Goal: Transaction & Acquisition: Purchase product/service

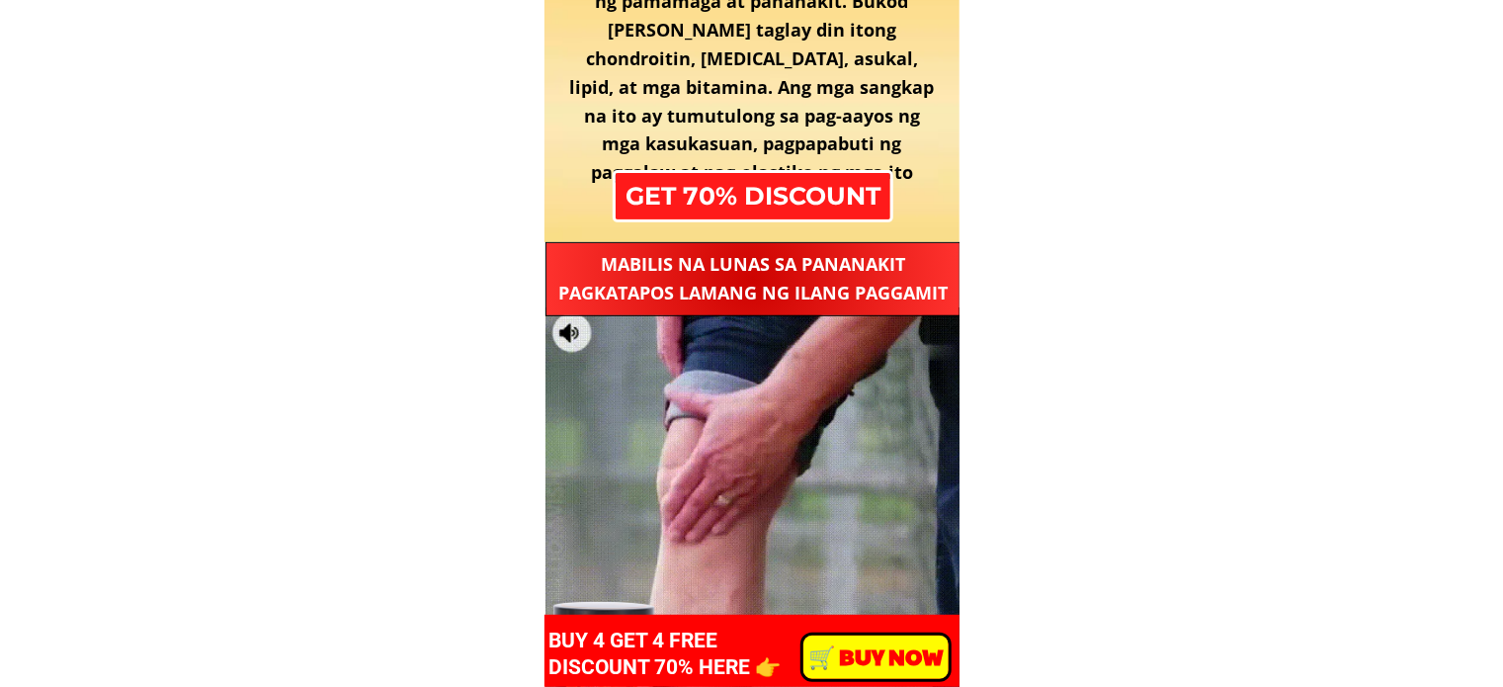
scroll to position [3064, 0]
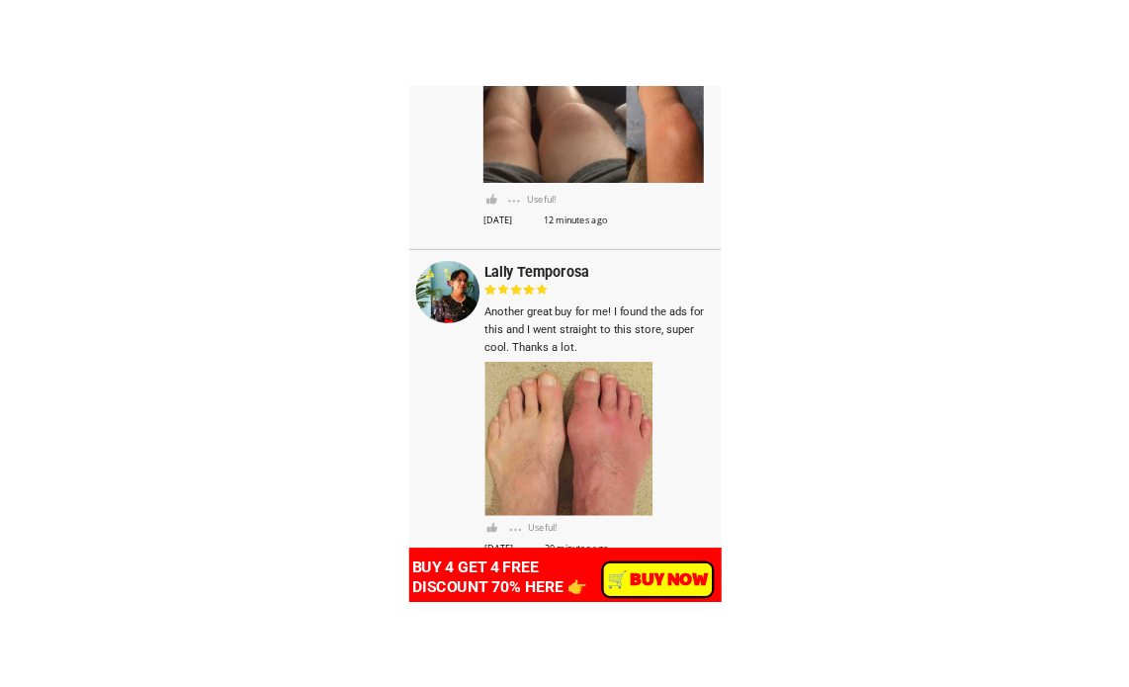
scroll to position [15321, 0]
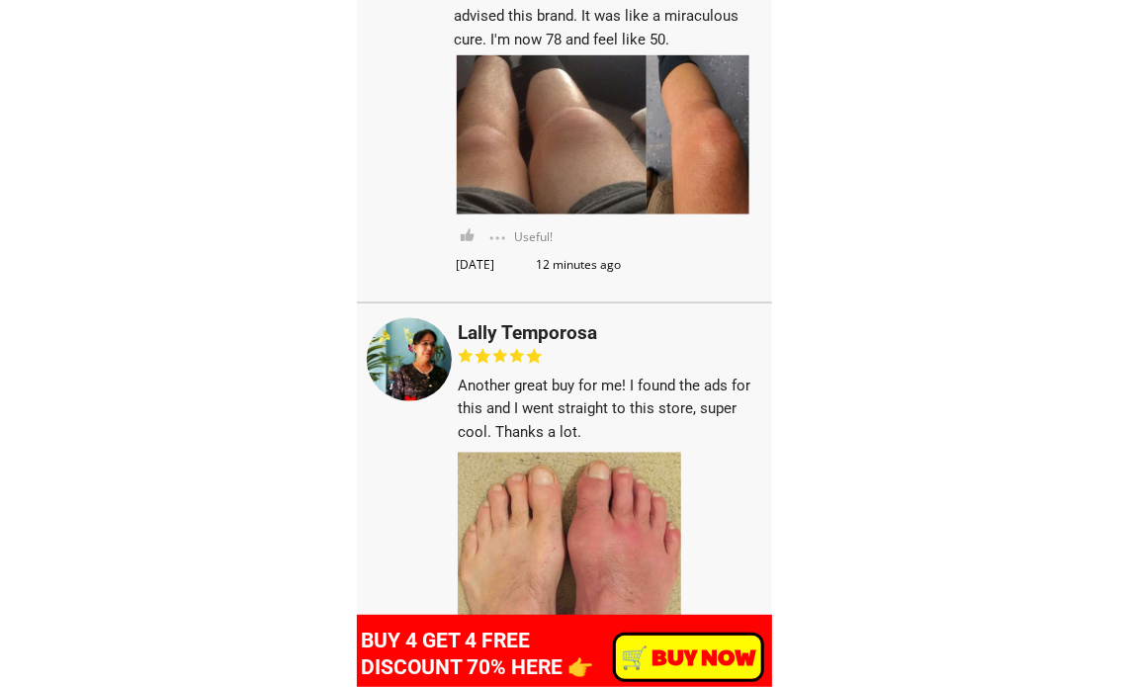
scroll to position [14826, 0]
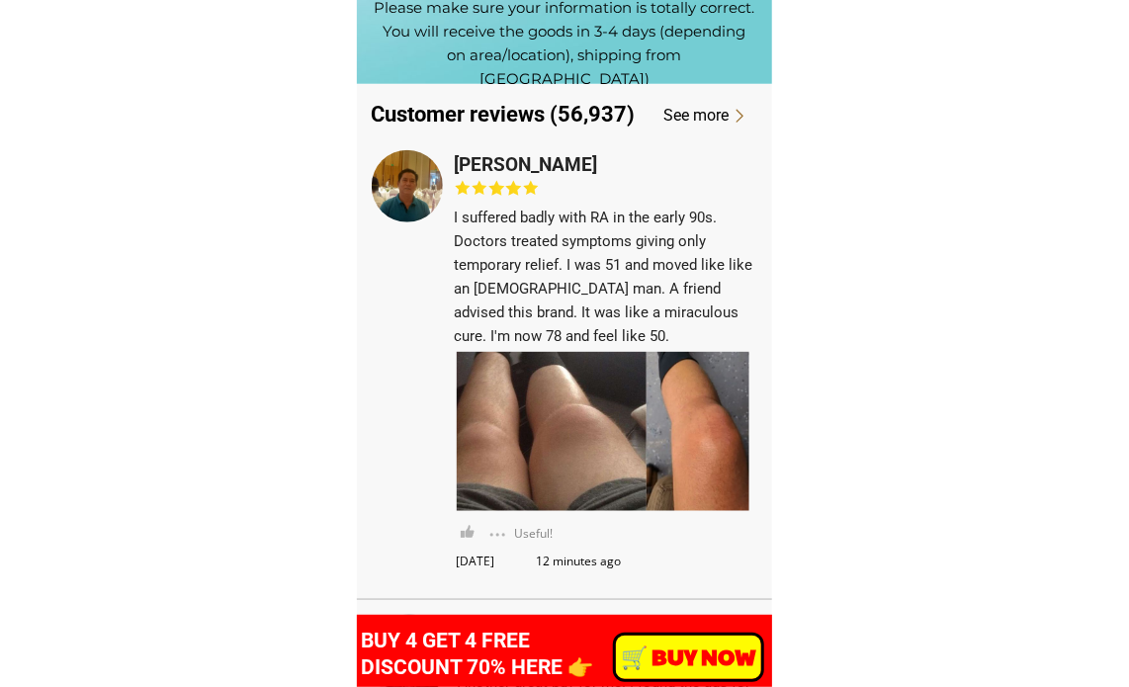
click at [518, 169] on h3 "[PERSON_NAME]" at bounding box center [550, 165] width 190 height 30
click at [494, 249] on h3 "I suffered badly with RA in the early 90s. Doctors treated symptoms giving only…" at bounding box center [607, 277] width 304 height 142
click at [453, 218] on div "I suffered badly with RA in the early 90s. Doctors treated symptoms giving only…" at bounding box center [565, 249] width 387 height 198
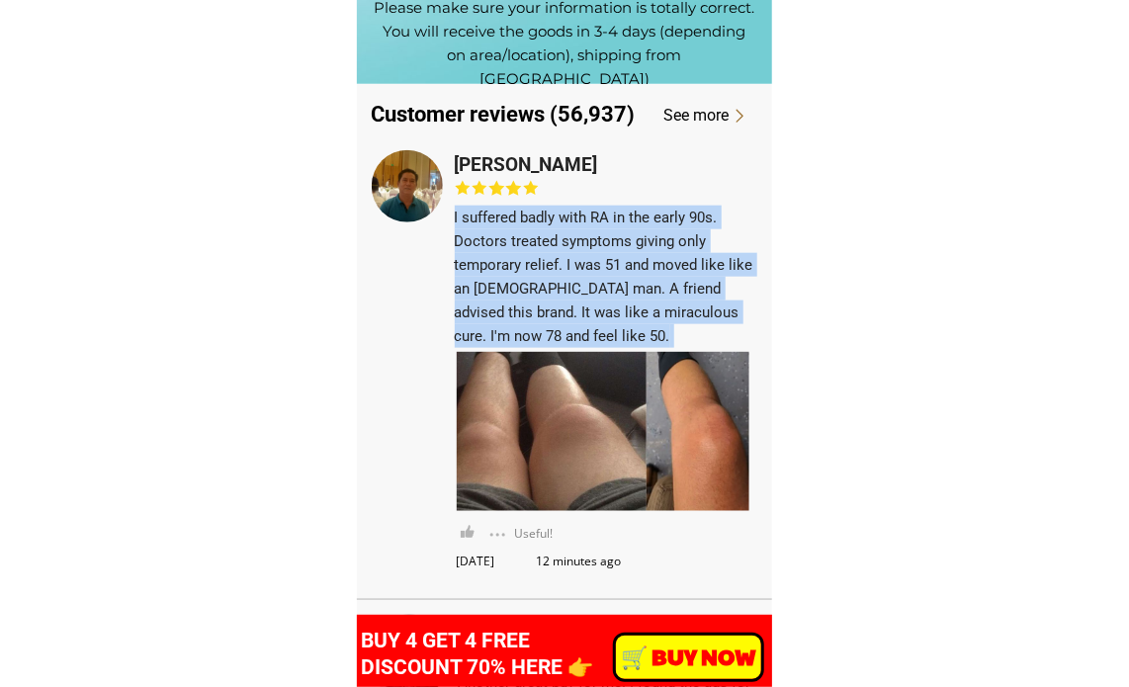
click at [455, 217] on h3 "I suffered badly with RA in the early 90s. Doctors treated symptoms giving only…" at bounding box center [607, 277] width 304 height 142
click at [457, 216] on h3 "I suffered badly with RA in the early 90s. Doctors treated symptoms giving only…" at bounding box center [607, 277] width 304 height 142
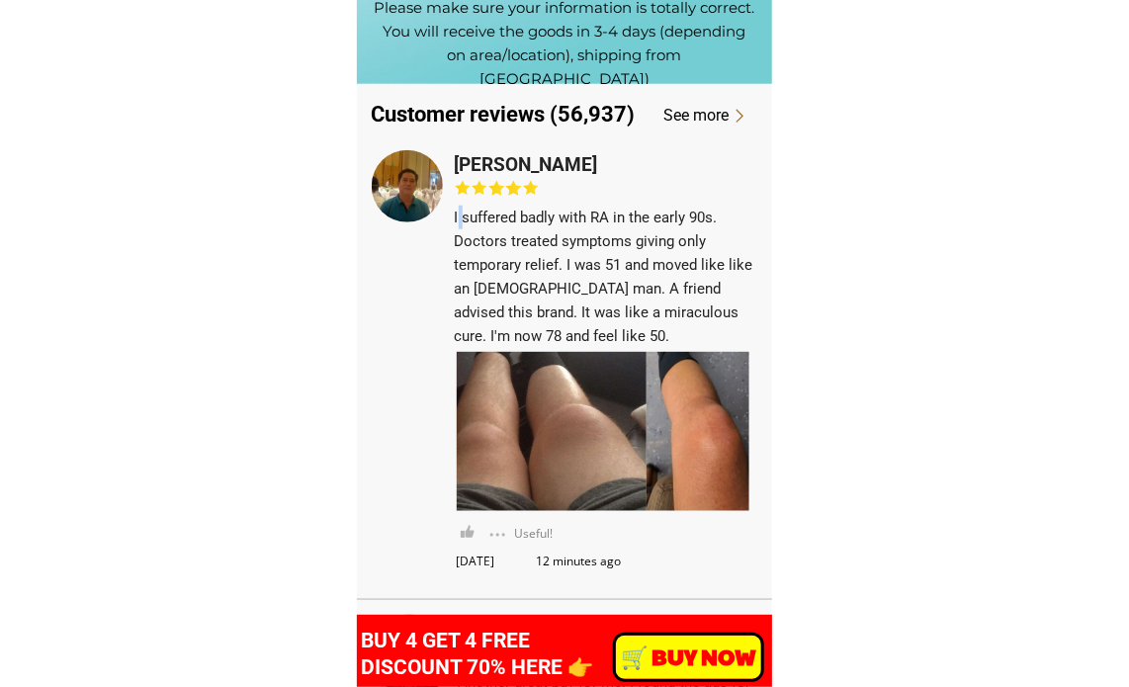
click at [457, 216] on h3 "I suffered badly with RA in the early 90s. Doctors treated symptoms giving only…" at bounding box center [607, 277] width 304 height 142
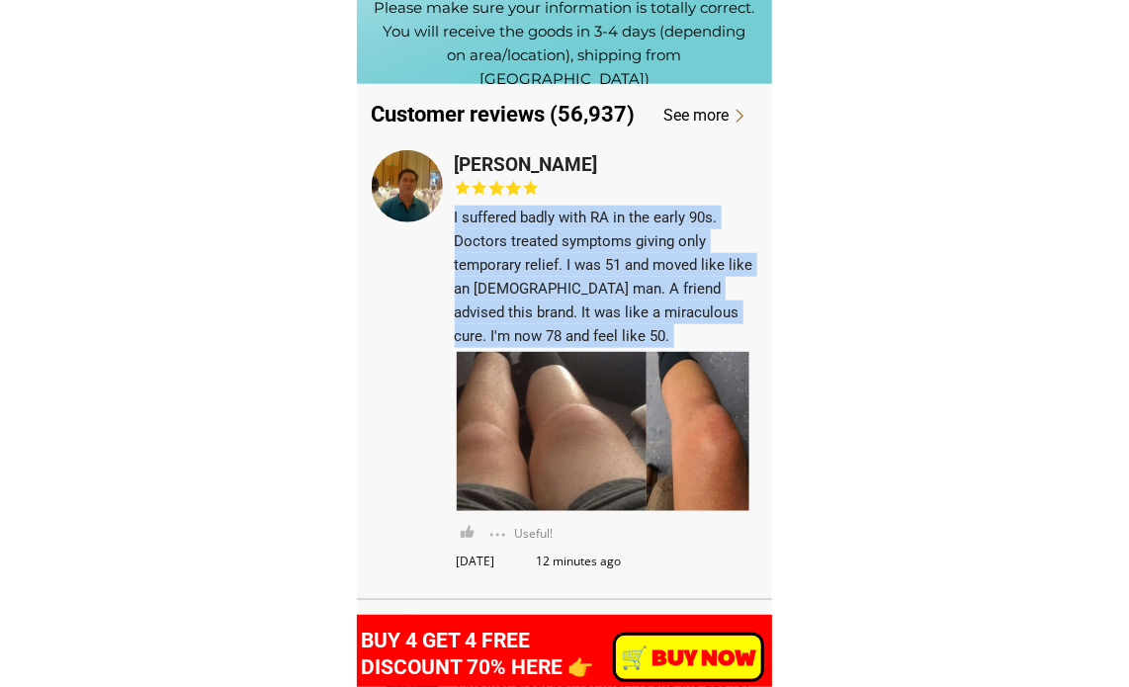
click at [457, 216] on h3 "I suffered badly with RA in the early 90s. Doctors treated symptoms giving only…" at bounding box center [607, 277] width 304 height 142
